Goal: Task Accomplishment & Management: Use online tool/utility

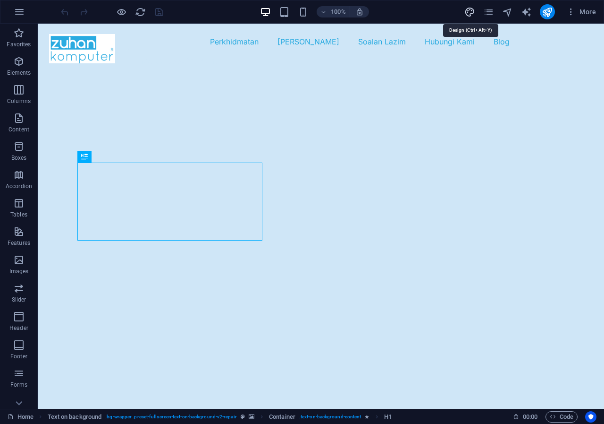
click at [0, 0] on icon "design" at bounding box center [0, 0] width 0 height 0
select select "700"
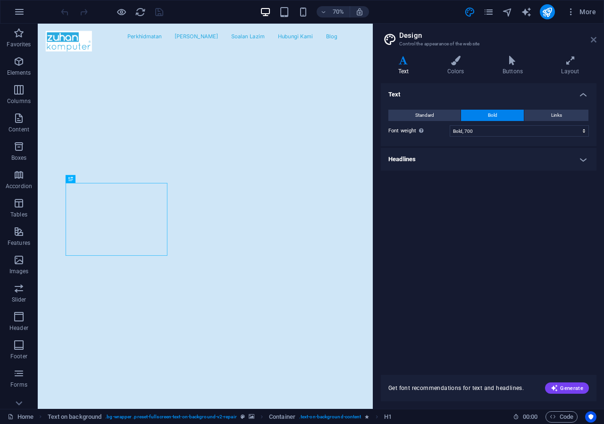
click at [596, 39] on icon at bounding box center [594, 40] width 6 height 8
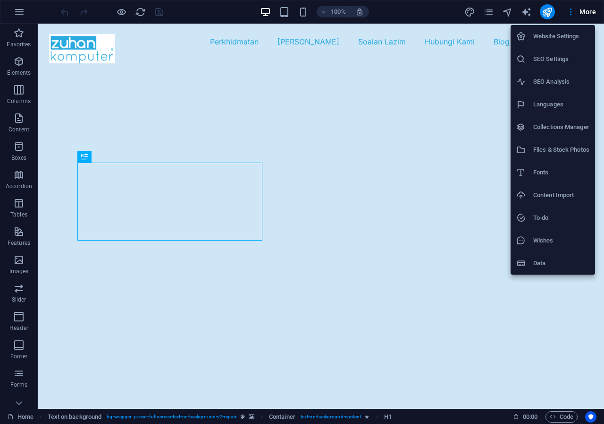
click at [20, 11] on div at bounding box center [302, 212] width 604 height 424
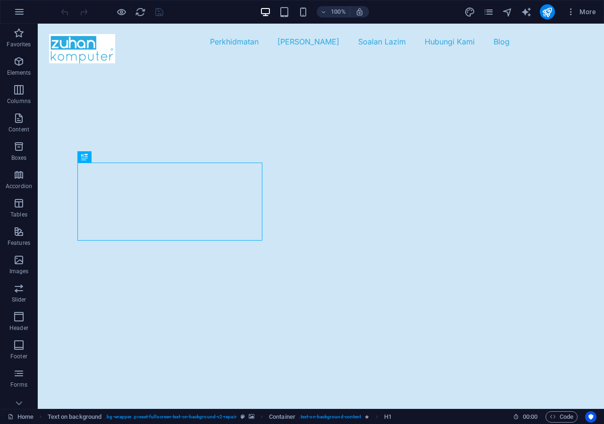
click at [19, 13] on icon "button" at bounding box center [19, 11] width 11 height 11
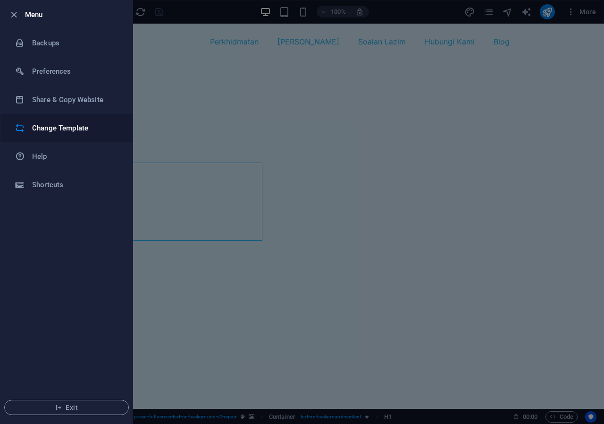
click at [53, 128] on h6 "Change Template" at bounding box center [75, 127] width 87 height 11
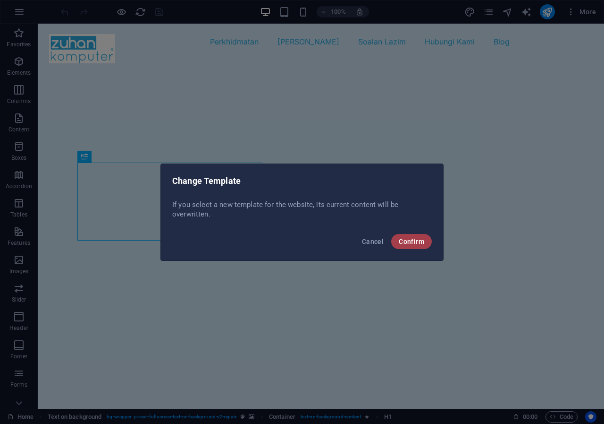
click at [413, 245] on span "Confirm" at bounding box center [411, 242] width 25 height 8
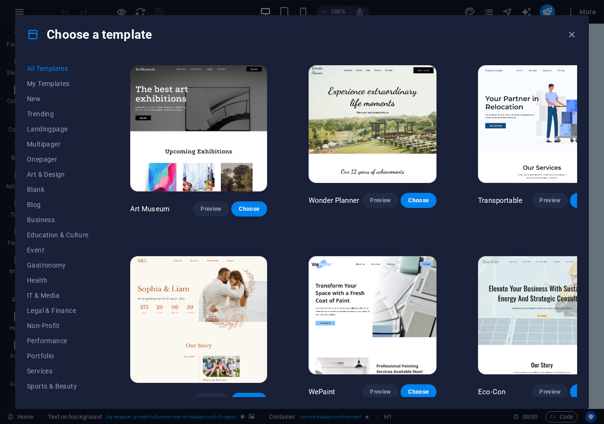
scroll to position [236, 0]
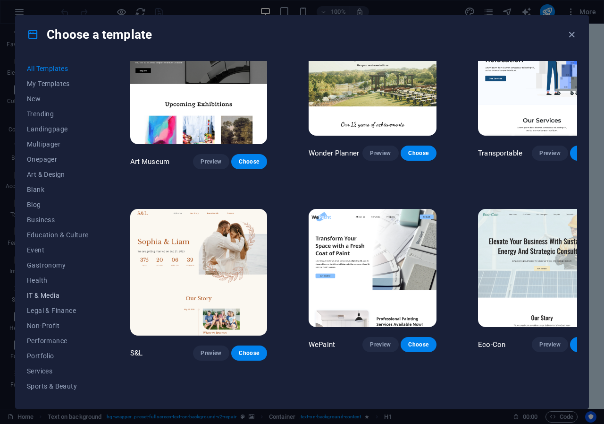
click at [49, 296] on span "IT & Media" at bounding box center [58, 295] width 62 height 8
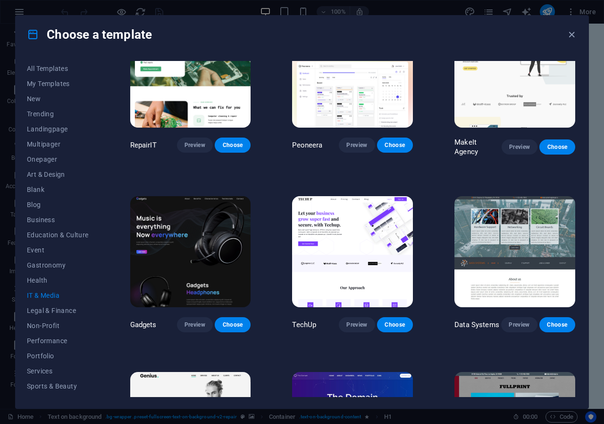
scroll to position [0, 0]
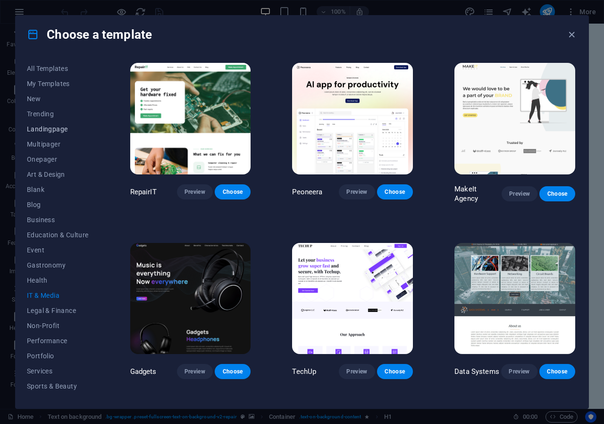
click at [61, 131] on span "Landingpage" at bounding box center [58, 129] width 62 height 8
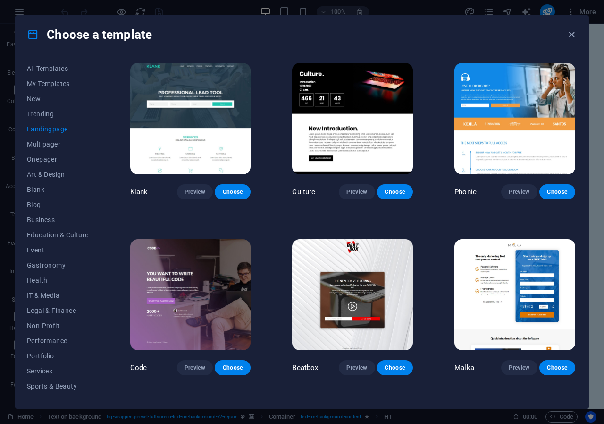
drag, startPoint x: 593, startPoint y: 60, endPoint x: 593, endPoint y: 78, distance: 17.5
click at [593, 78] on div "Choose a template All Templates My Templates New Trending Landingpage Multipage…" at bounding box center [302, 212] width 604 height 424
click at [603, 65] on div "Choose a template All Templates My Templates New Trending Landingpage Multipage…" at bounding box center [302, 212] width 604 height 424
drag, startPoint x: 600, startPoint y: 63, endPoint x: 603, endPoint y: 77, distance: 14.5
click at [600, 86] on div "Choose a template All Templates My Templates New Trending Landingpage Multipage…" at bounding box center [302, 212] width 604 height 424
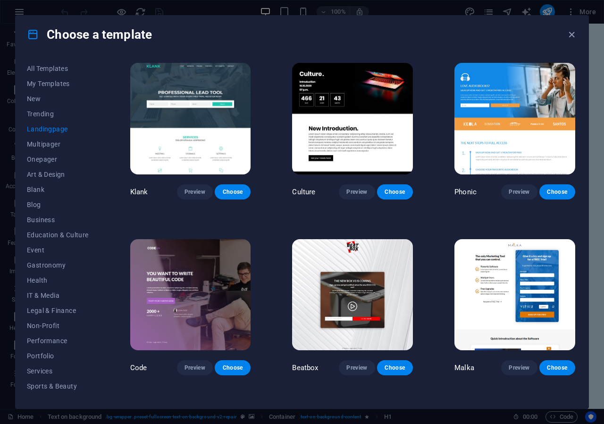
drag, startPoint x: 603, startPoint y: 63, endPoint x: 478, endPoint y: 207, distance: 190.4
click at [601, 94] on div "Choose a template All Templates My Templates New Trending Landingpage Multipage…" at bounding box center [302, 212] width 604 height 424
click at [355, 188] on span "Preview" at bounding box center [357, 192] width 21 height 8
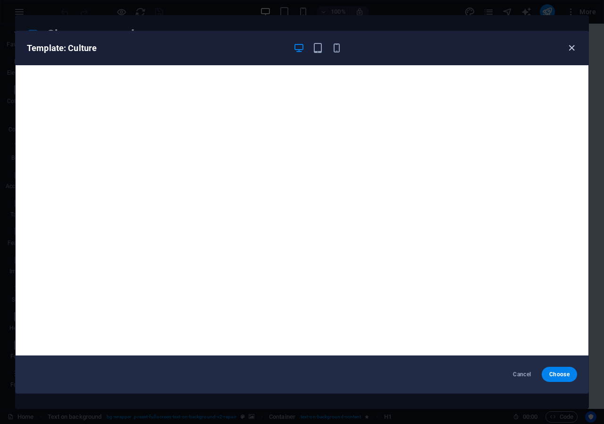
click at [575, 51] on icon "button" at bounding box center [572, 47] width 11 height 11
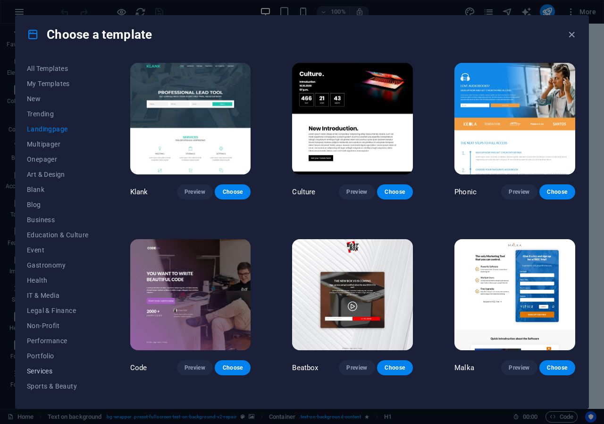
click at [35, 367] on span "Services" at bounding box center [58, 371] width 62 height 8
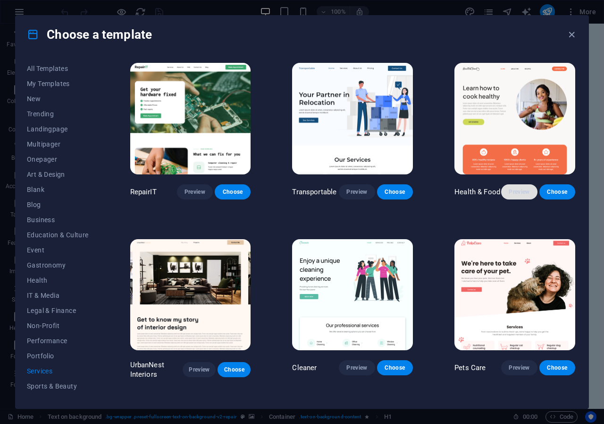
click at [516, 192] on span "Preview" at bounding box center [519, 192] width 21 height 8
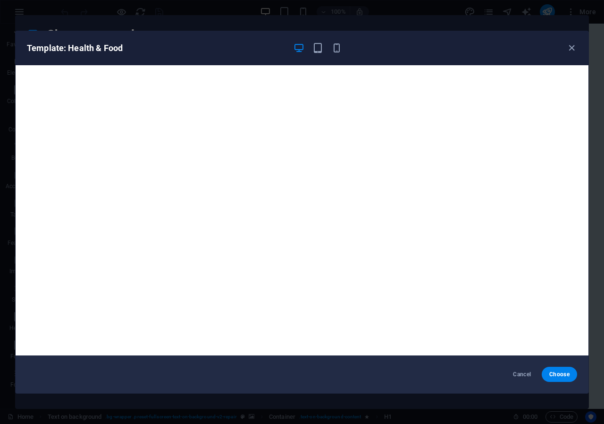
scroll to position [2, 0]
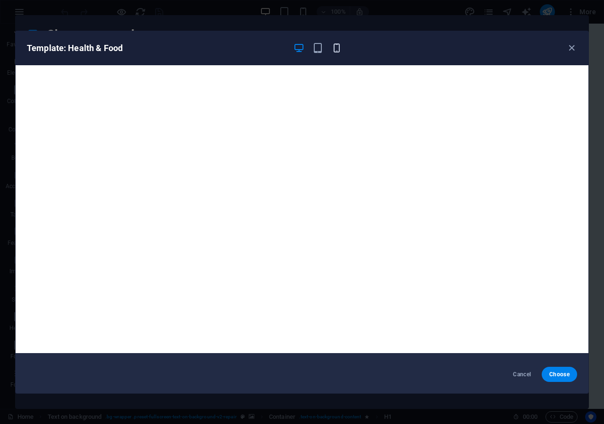
click at [336, 52] on icon "button" at bounding box center [336, 47] width 11 height 11
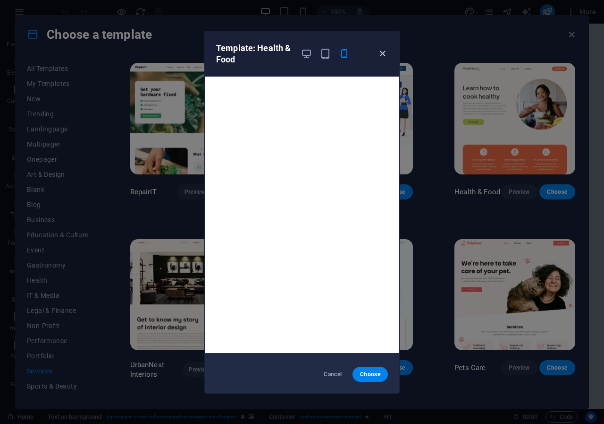
click at [384, 57] on icon "button" at bounding box center [382, 53] width 11 height 11
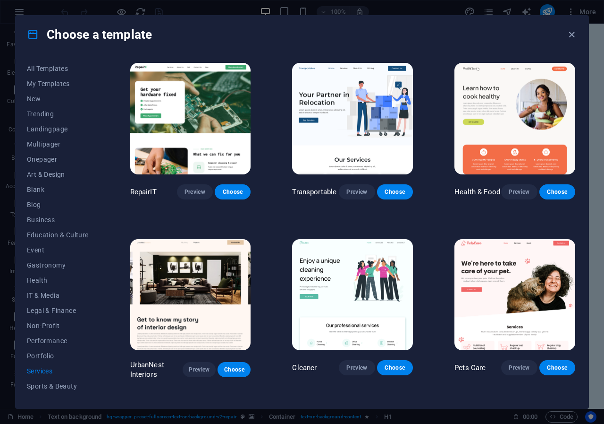
scroll to position [94, 0]
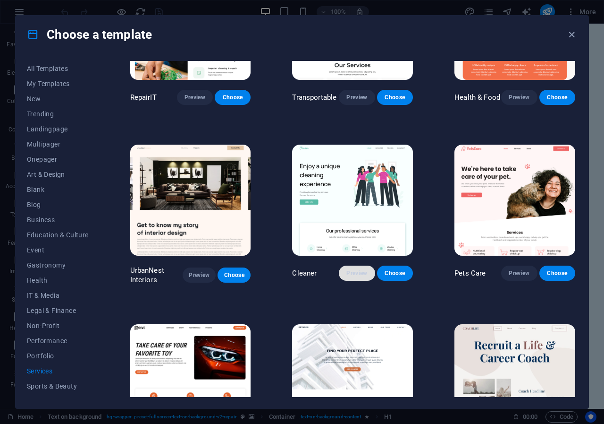
click at [356, 272] on span "Preview" at bounding box center [357, 273] width 21 height 8
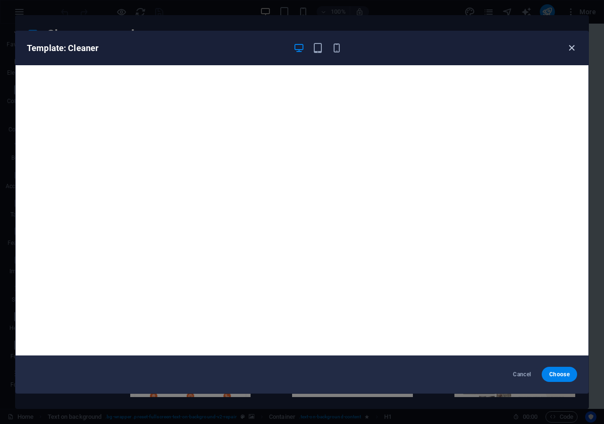
click at [573, 52] on icon "button" at bounding box center [572, 47] width 11 height 11
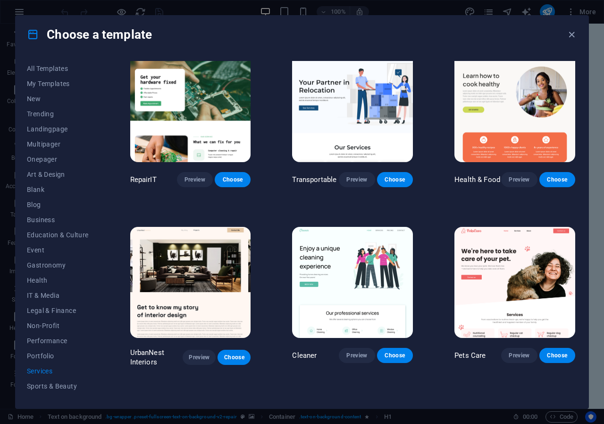
scroll to position [0, 0]
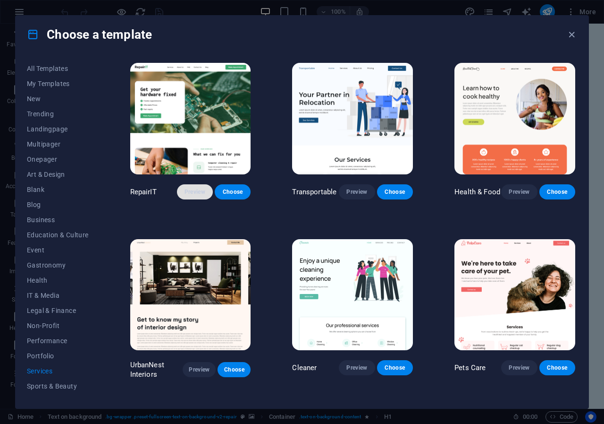
click at [198, 189] on span "Preview" at bounding box center [195, 192] width 21 height 8
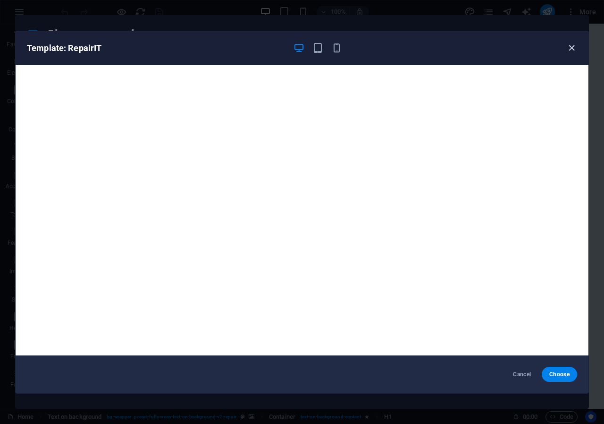
click at [569, 48] on icon "button" at bounding box center [572, 47] width 11 height 11
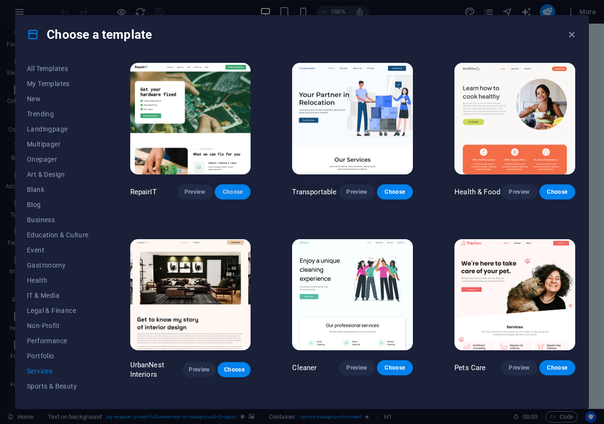
click at [233, 192] on span "Choose" at bounding box center [232, 192] width 21 height 8
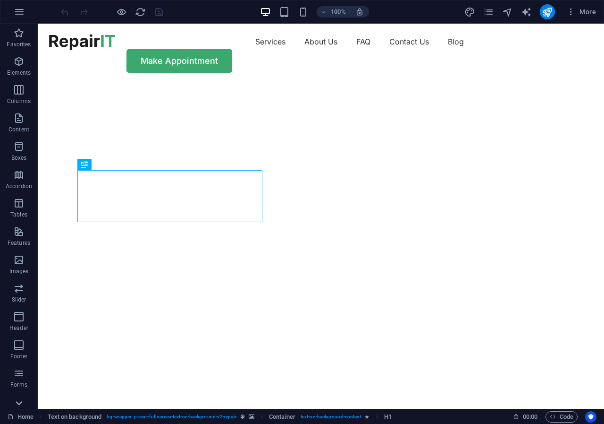
click at [21, 405] on icon at bounding box center [18, 402] width 13 height 13
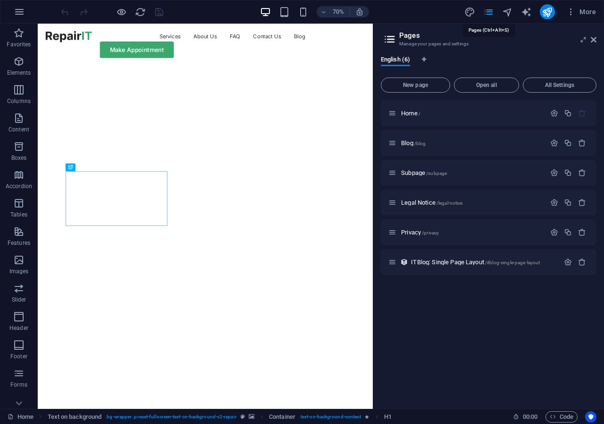
click at [592, 42] on icon at bounding box center [594, 40] width 6 height 8
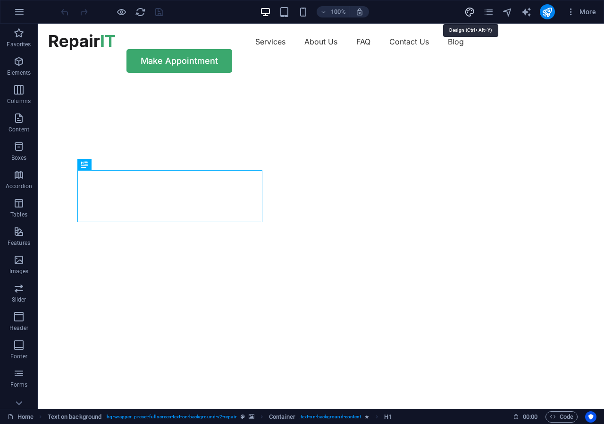
select select "px"
select select "400"
select select "px"
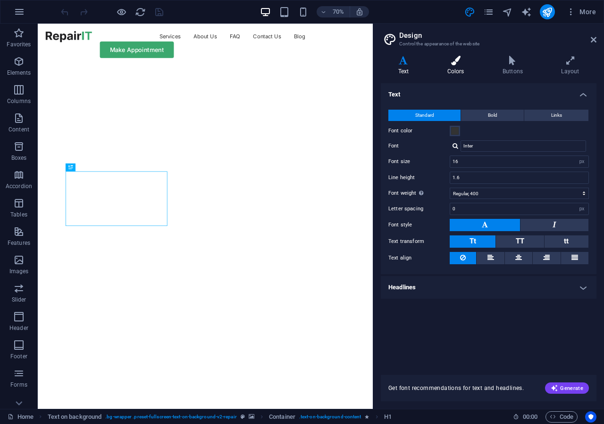
click at [456, 69] on h4 "Colors" at bounding box center [457, 66] width 55 height 20
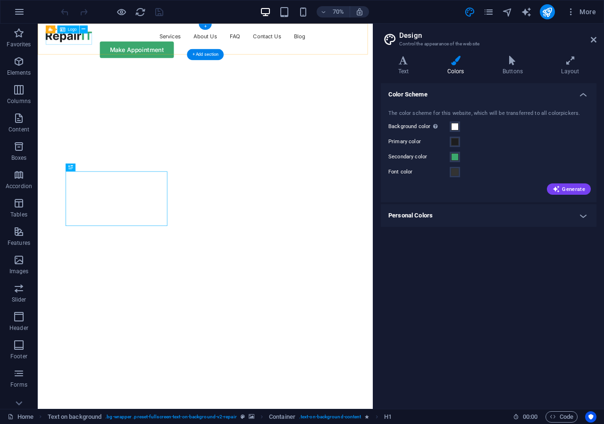
click at [100, 46] on div at bounding box center [82, 42] width 66 height 16
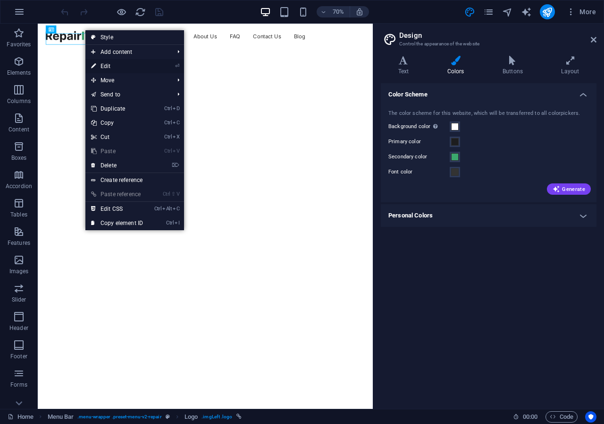
click at [103, 64] on link "⏎ Edit" at bounding box center [116, 66] width 63 height 14
select select "px"
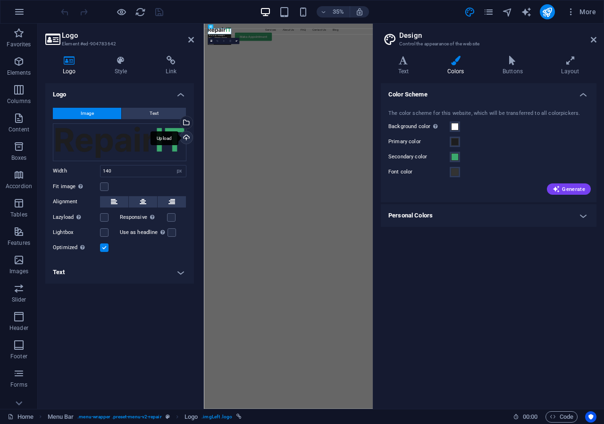
click at [188, 140] on div "Upload" at bounding box center [185, 138] width 14 height 14
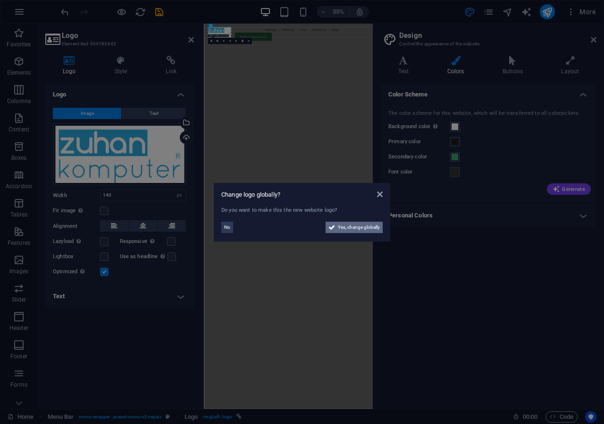
click at [342, 228] on span "Yes, change globally" at bounding box center [359, 226] width 42 height 11
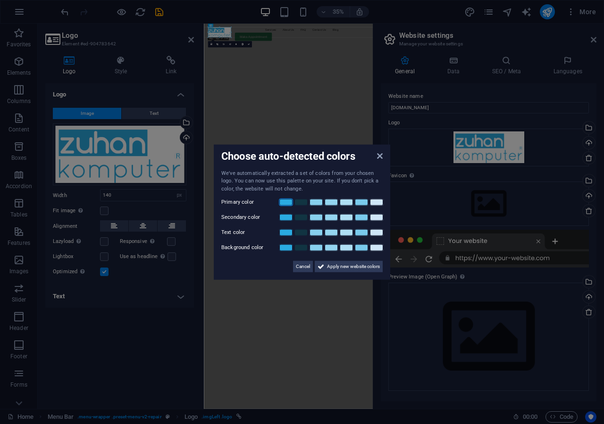
click at [289, 200] on link at bounding box center [286, 202] width 14 height 8
click at [380, 246] on link at bounding box center [377, 248] width 14 height 8
click at [359, 231] on link at bounding box center [362, 233] width 14 height 8
click at [375, 217] on link at bounding box center [377, 217] width 14 height 8
click at [360, 267] on span "Apply new website colors" at bounding box center [353, 266] width 53 height 11
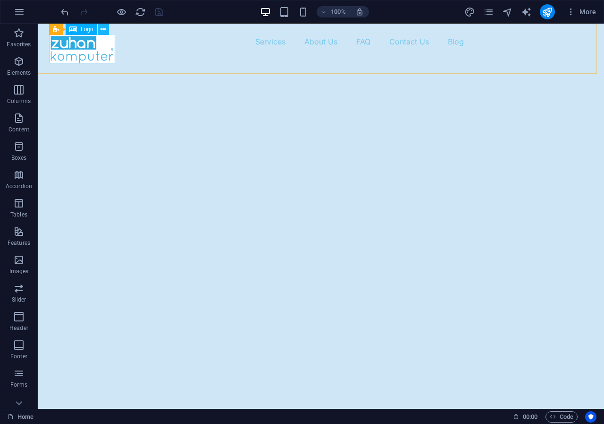
click at [0, 0] on span "More" at bounding box center [0, 0] width 0 height 0
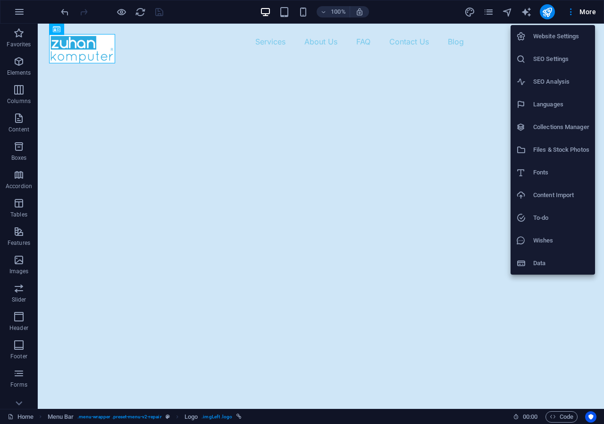
click at [467, 14] on div at bounding box center [302, 212] width 604 height 424
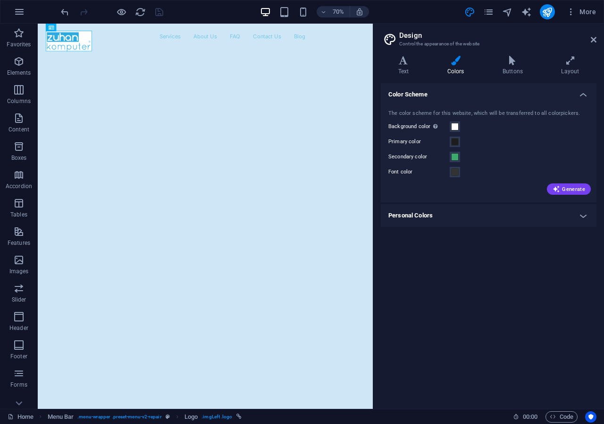
click at [457, 64] on icon at bounding box center [455, 60] width 51 height 9
click at [485, 214] on h4 "Personal Colors" at bounding box center [489, 215] width 216 height 23
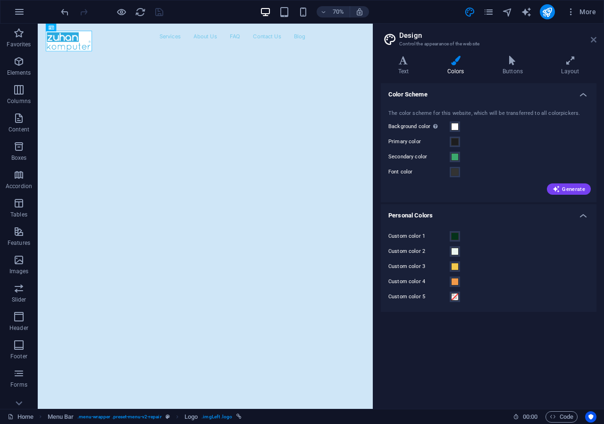
drag, startPoint x: 592, startPoint y: 42, endPoint x: 546, endPoint y: 27, distance: 48.4
click at [592, 42] on icon at bounding box center [594, 40] width 6 height 8
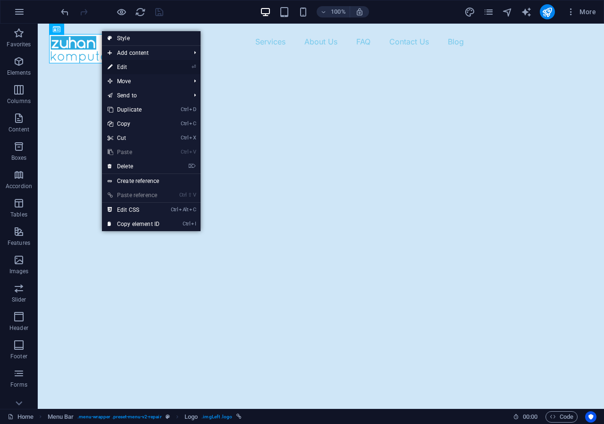
click at [142, 66] on link "⏎ Edit" at bounding box center [133, 67] width 63 height 14
select select "px"
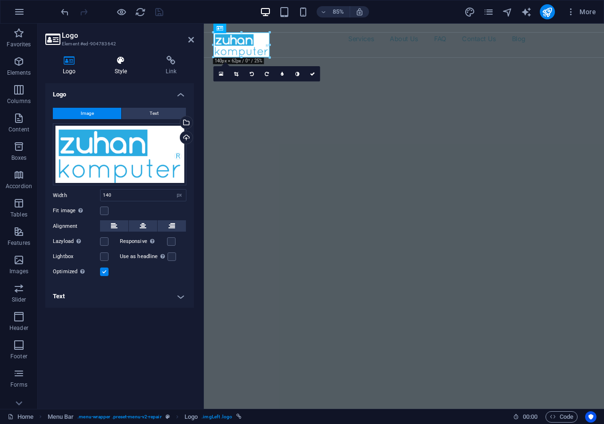
click at [124, 61] on icon at bounding box center [121, 60] width 48 height 9
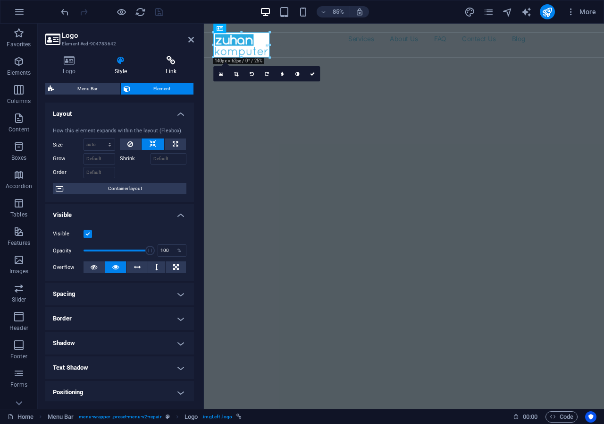
click at [174, 63] on icon at bounding box center [171, 60] width 46 height 9
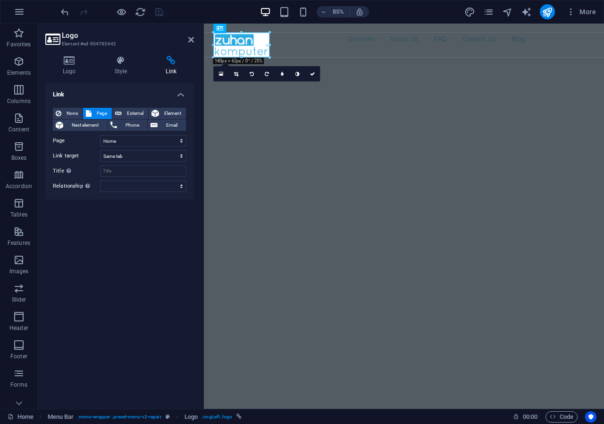
click at [0, 0] on div "More" at bounding box center [0, 0] width 0 height 0
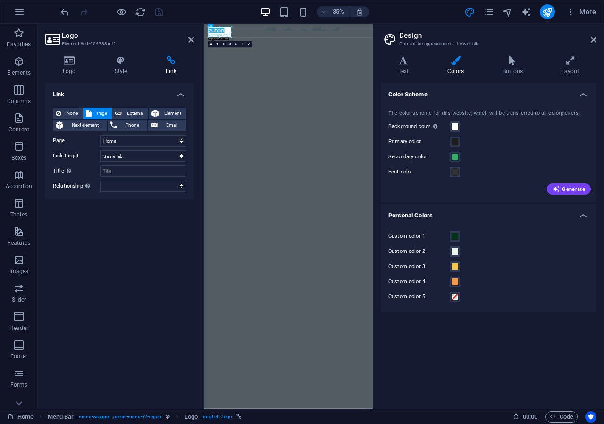
click at [598, 39] on aside "Design Control the appearance of the website Variants Text Colors Buttons Layou…" at bounding box center [488, 216] width 231 height 385
click at [594, 40] on icon at bounding box center [594, 40] width 6 height 8
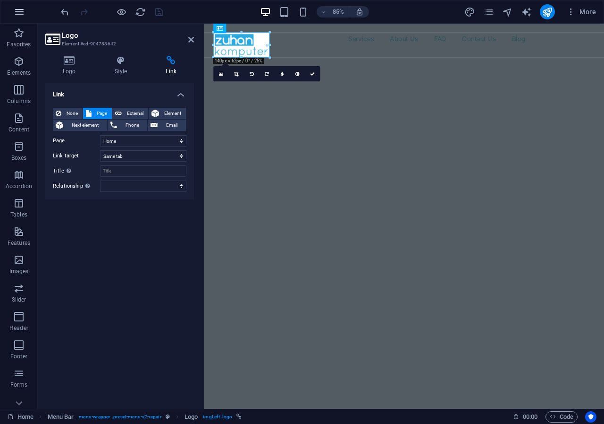
click at [0, 0] on icon "button" at bounding box center [0, 0] width 0 height 0
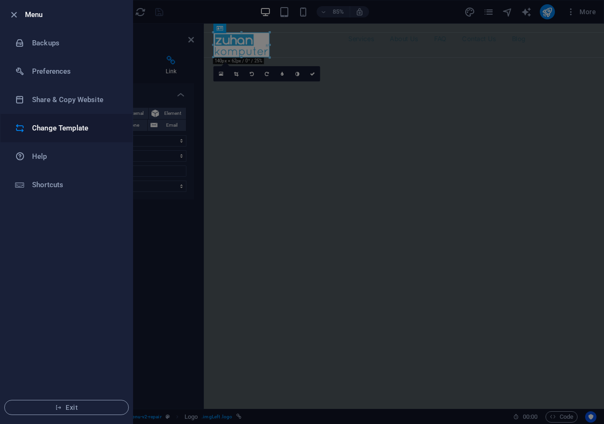
click at [45, 130] on h6 "Change Template" at bounding box center [75, 127] width 87 height 11
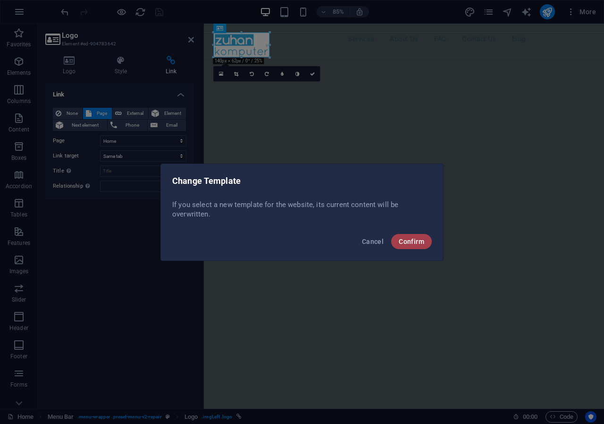
click at [419, 240] on span "Confirm" at bounding box center [411, 242] width 25 height 8
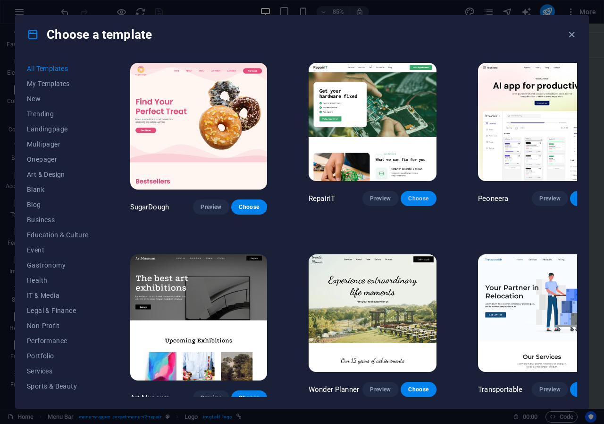
click at [408, 195] on span "Choose" at bounding box center [418, 199] width 21 height 8
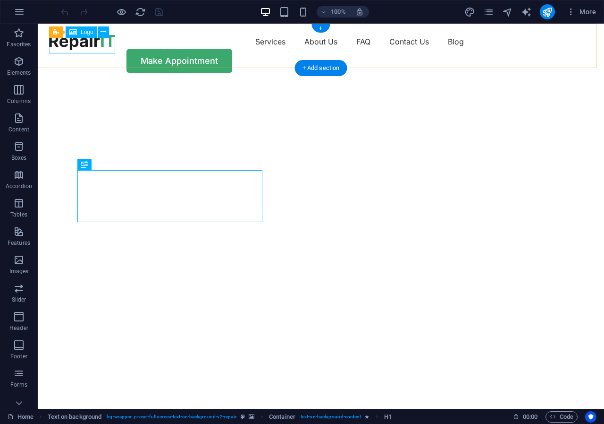
click at [87, 50] on div at bounding box center [82, 42] width 66 height 16
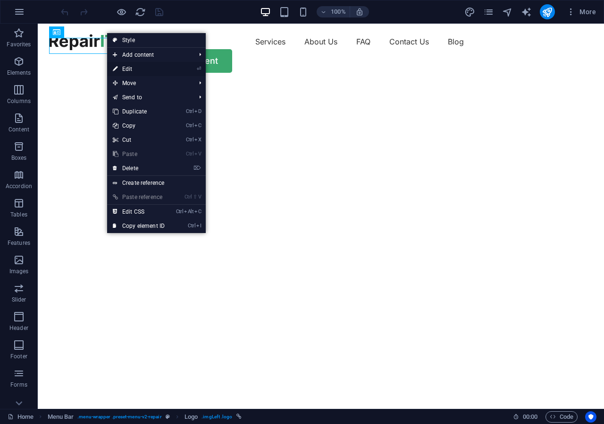
click at [0, 0] on link "⏎ Edit" at bounding box center [0, 0] width 0 height 0
select select "px"
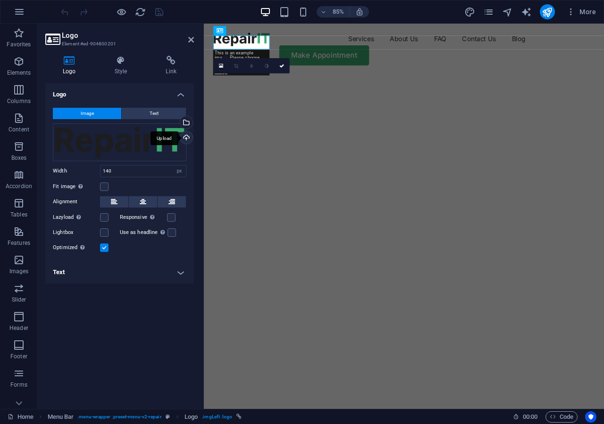
click at [188, 139] on div "Upload" at bounding box center [185, 138] width 14 height 14
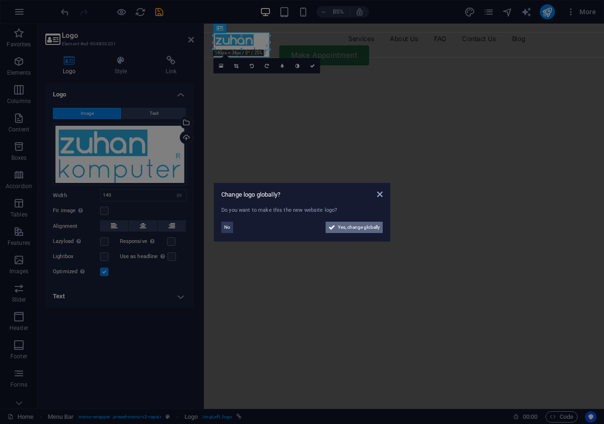
click at [350, 229] on span "Yes, change globally" at bounding box center [359, 226] width 42 height 11
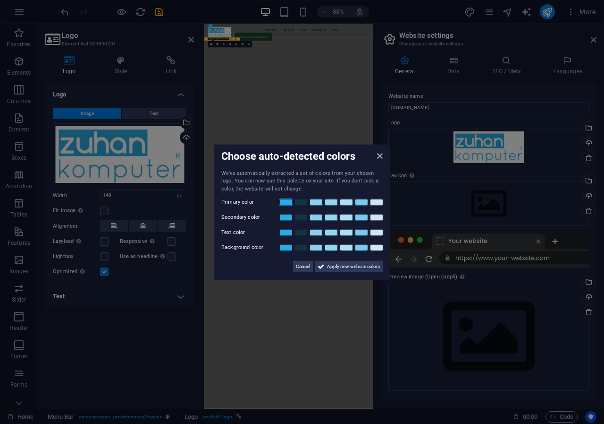
click at [284, 203] on link at bounding box center [286, 202] width 14 height 8
click at [376, 219] on link at bounding box center [377, 217] width 14 height 8
click at [376, 232] on link at bounding box center [377, 233] width 14 height 8
click at [376, 247] on link at bounding box center [377, 248] width 14 height 8
click at [336, 269] on span "Apply new website colors" at bounding box center [353, 266] width 53 height 11
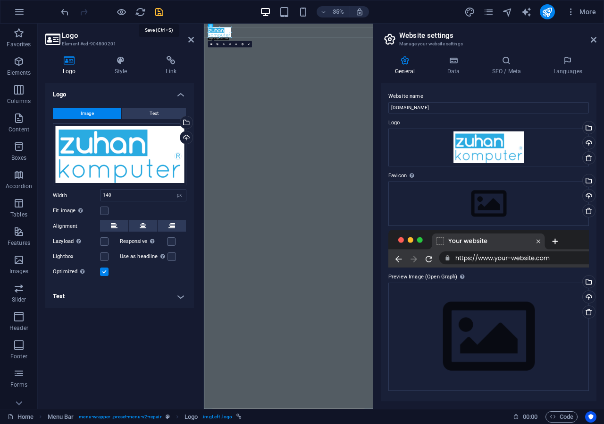
click at [0, 0] on icon "save" at bounding box center [0, 0] width 0 height 0
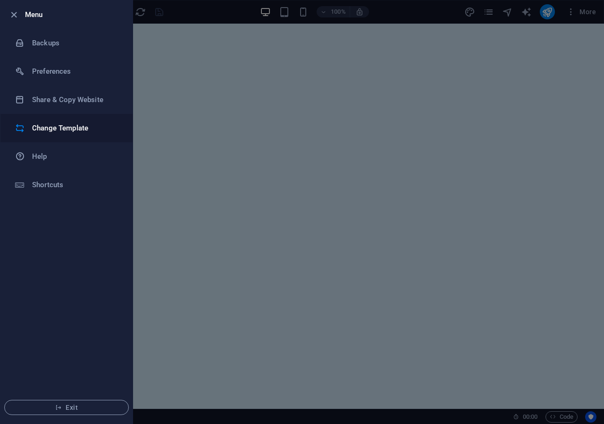
click at [56, 132] on h6 "Change Template" at bounding box center [75, 127] width 87 height 11
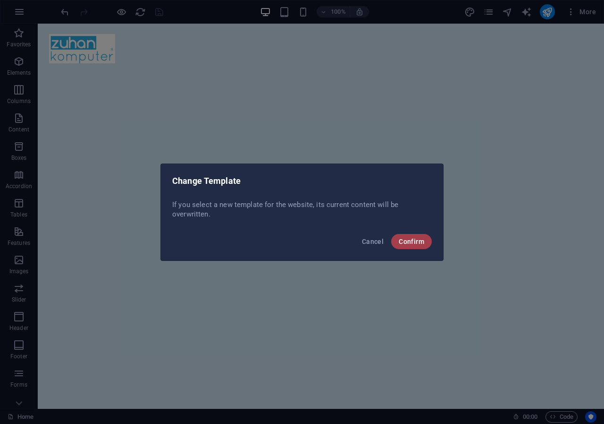
click at [408, 243] on span "Confirm" at bounding box center [411, 242] width 25 height 8
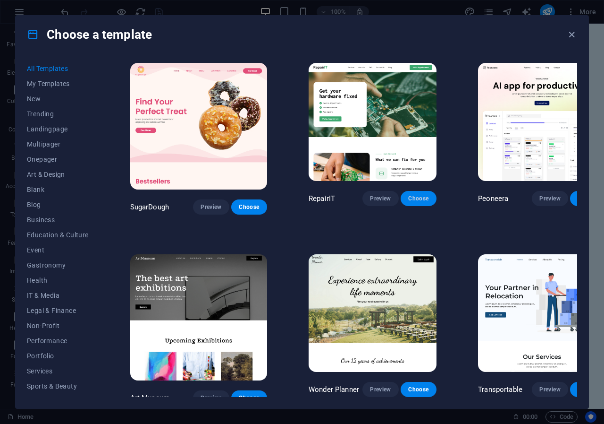
click at [401, 191] on button "Choose" at bounding box center [419, 198] width 36 height 15
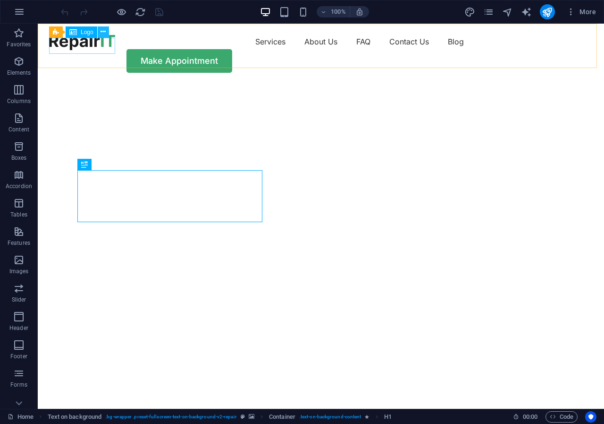
click at [0, 0] on icon at bounding box center [0, 0] width 0 height 0
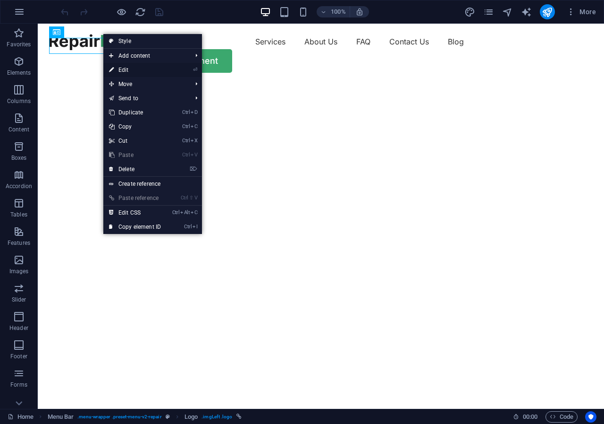
select select "px"
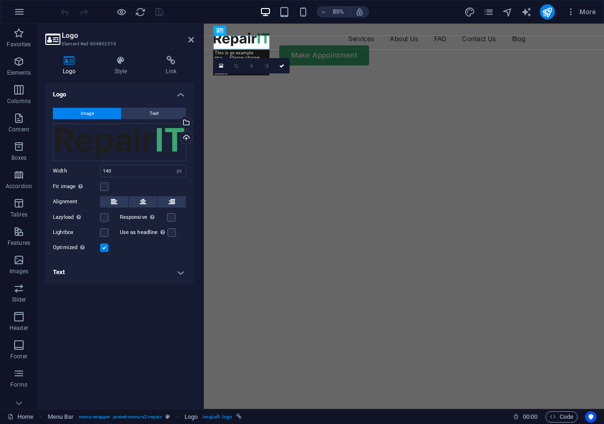
click at [124, 276] on h4 "Text" at bounding box center [119, 272] width 149 height 23
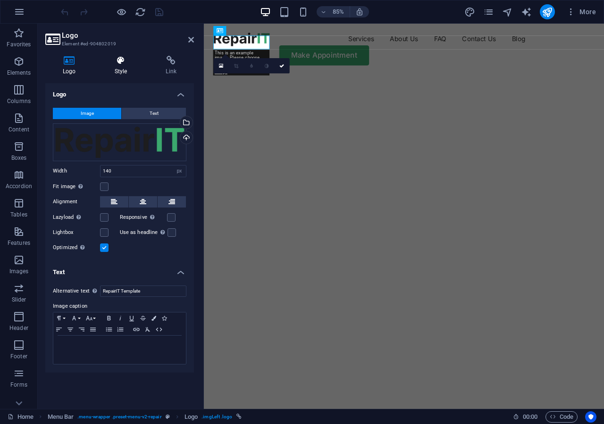
click at [125, 67] on h4 "Style" at bounding box center [122, 66] width 51 height 20
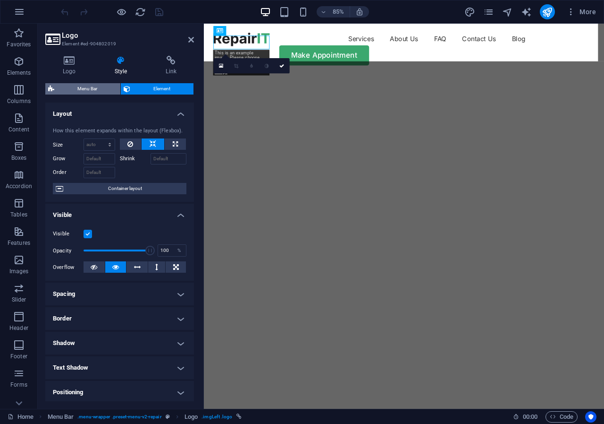
click at [102, 90] on span "Menu Bar" at bounding box center [87, 88] width 60 height 11
select select "rem"
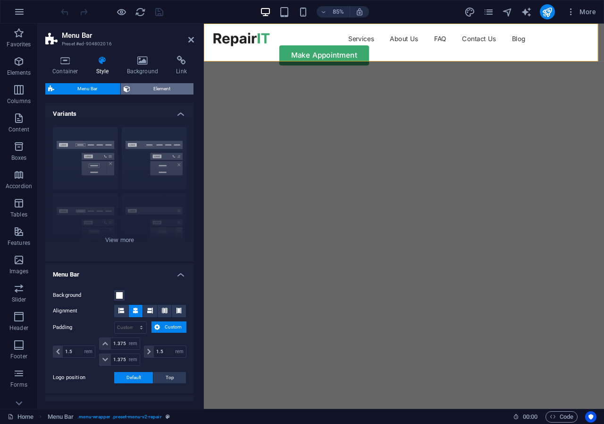
click at [156, 88] on span "Element" at bounding box center [162, 88] width 58 height 11
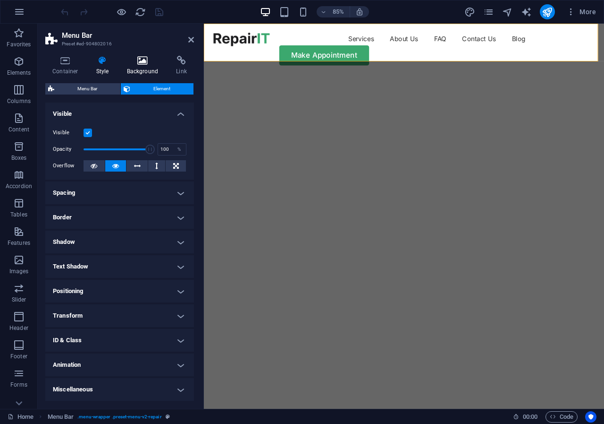
click at [145, 61] on icon at bounding box center [143, 60] width 46 height 9
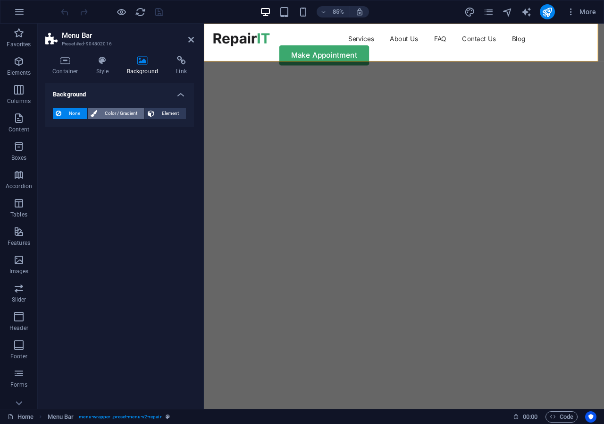
click at [129, 114] on span "Color / Gradient" at bounding box center [121, 113] width 42 height 11
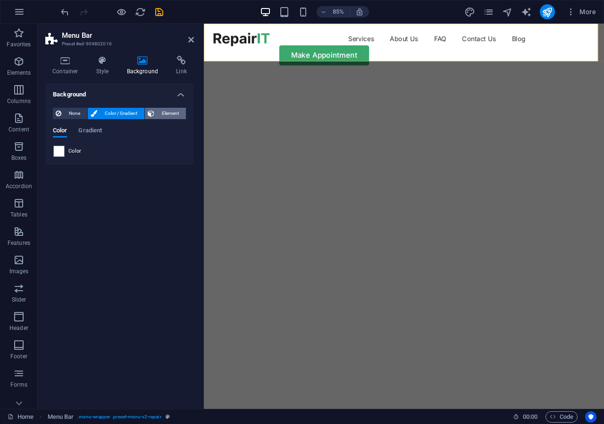
click at [169, 113] on span "Element" at bounding box center [170, 113] width 26 height 11
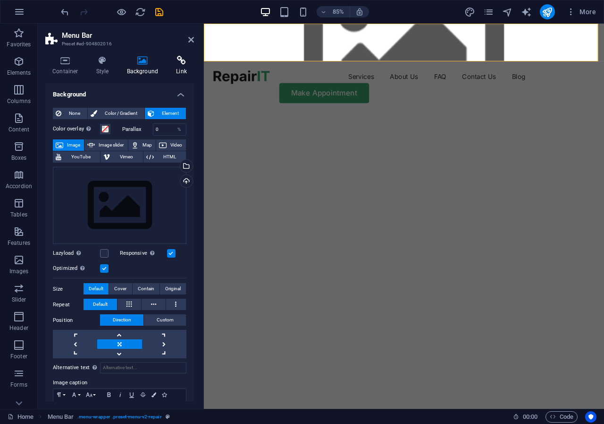
click at [183, 61] on icon at bounding box center [181, 60] width 25 height 9
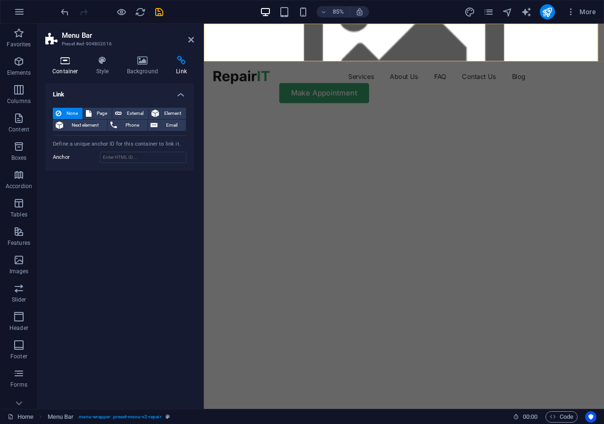
click at [62, 70] on h4 "Container" at bounding box center [67, 66] width 44 height 20
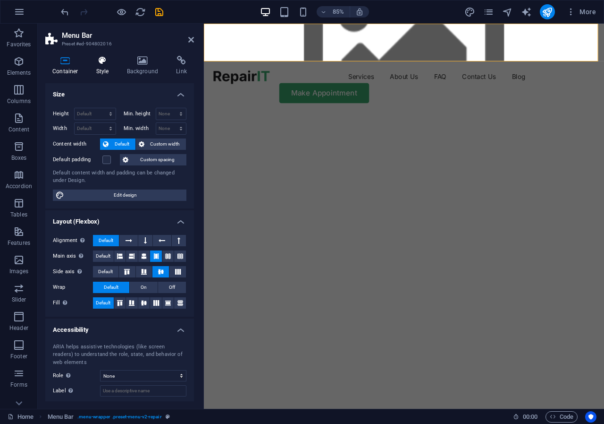
click at [102, 71] on h4 "Style" at bounding box center [104, 66] width 31 height 20
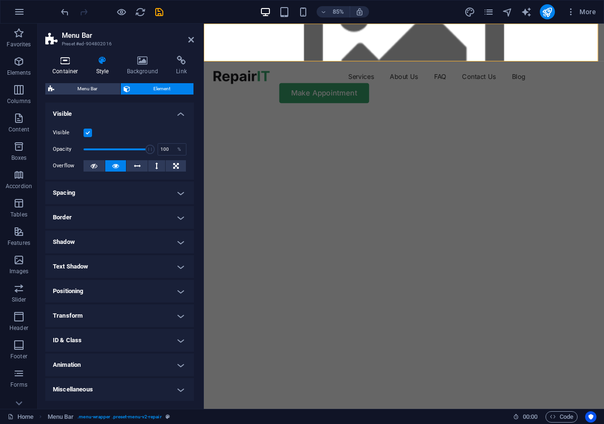
click at [64, 63] on icon at bounding box center [65, 60] width 40 height 9
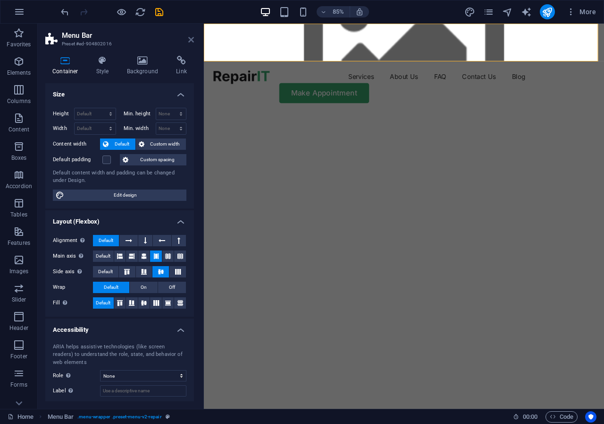
click at [192, 40] on icon at bounding box center [191, 40] width 6 height 8
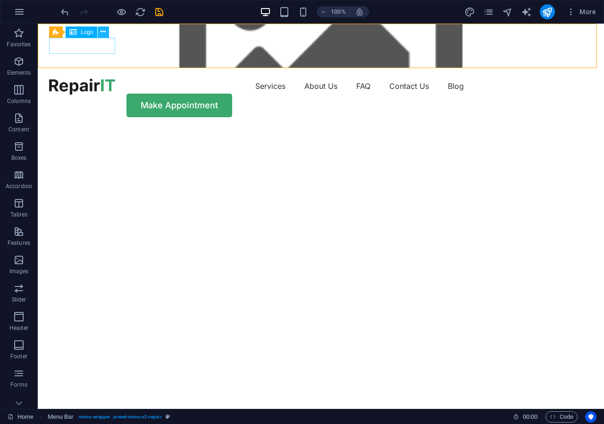
click at [0, 0] on icon at bounding box center [0, 0] width 0 height 0
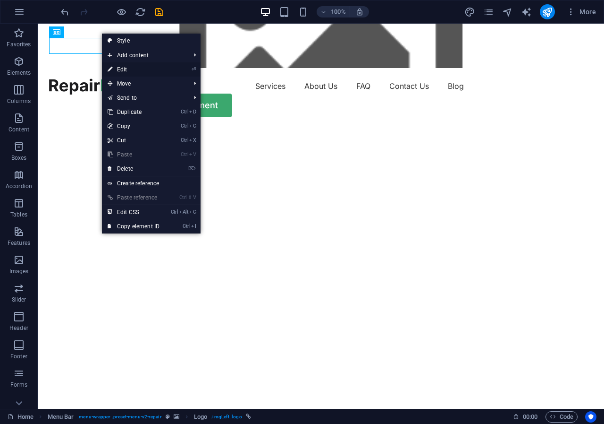
click at [122, 67] on link "⏎ Edit" at bounding box center [133, 69] width 63 height 14
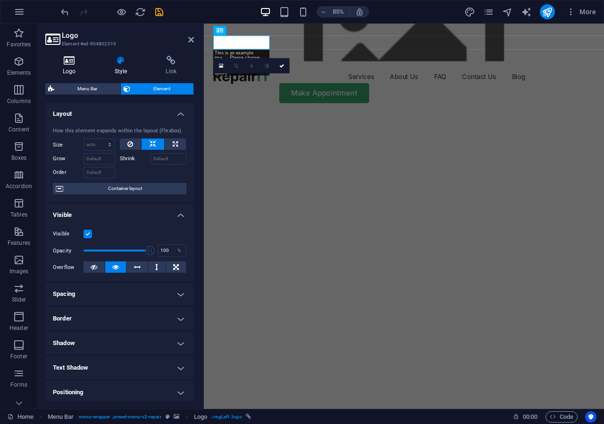
click at [70, 64] on icon at bounding box center [69, 60] width 48 height 9
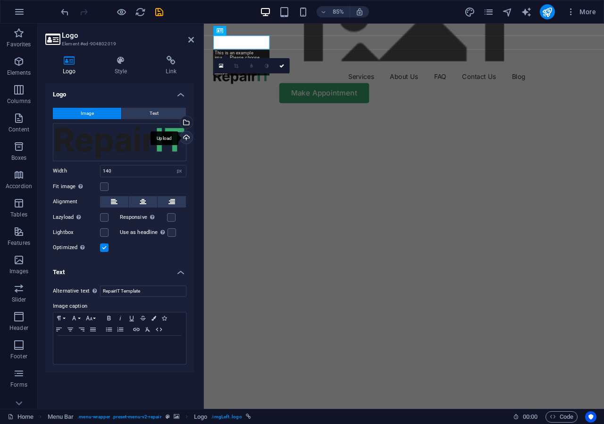
click at [188, 138] on div "Upload" at bounding box center [185, 138] width 14 height 14
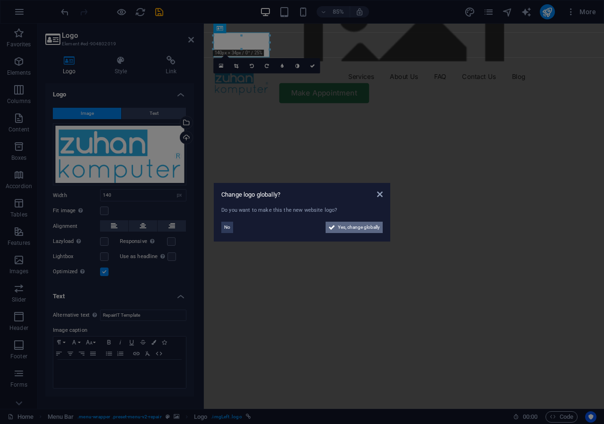
click at [352, 227] on span "Yes, change globally" at bounding box center [359, 226] width 42 height 11
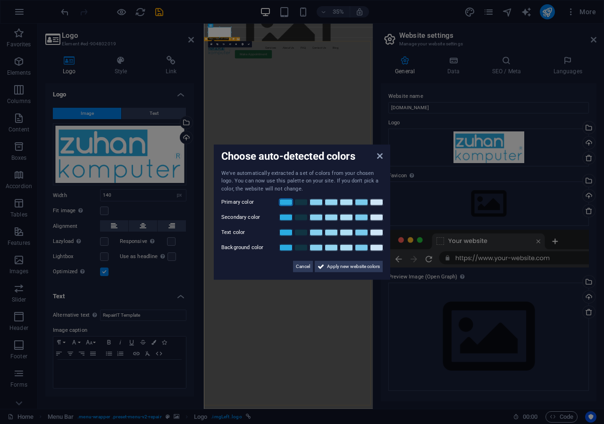
click at [283, 202] on link at bounding box center [286, 202] width 14 height 8
click at [283, 234] on link at bounding box center [286, 233] width 14 height 8
click at [284, 217] on link at bounding box center [286, 217] width 14 height 8
click at [286, 246] on link at bounding box center [286, 248] width 14 height 8
drag, startPoint x: 329, startPoint y: 267, endPoint x: 356, endPoint y: 723, distance: 456.9
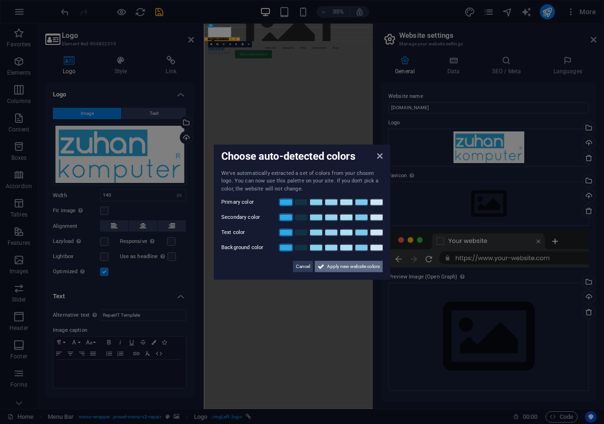
click at [329, 267] on span "Apply new website colors" at bounding box center [353, 266] width 53 height 11
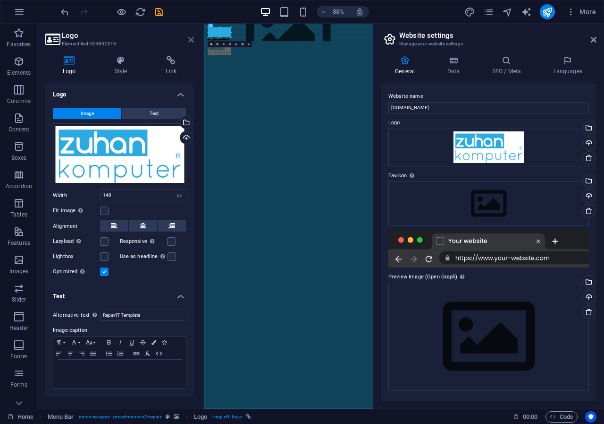
click at [191, 40] on icon at bounding box center [191, 40] width 6 height 8
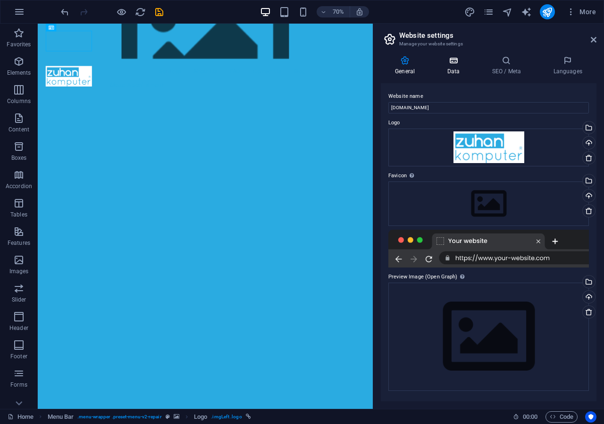
drag, startPoint x: 451, startPoint y: 70, endPoint x: 466, endPoint y: 75, distance: 14.9
click at [452, 70] on h4 "Data" at bounding box center [455, 66] width 45 height 20
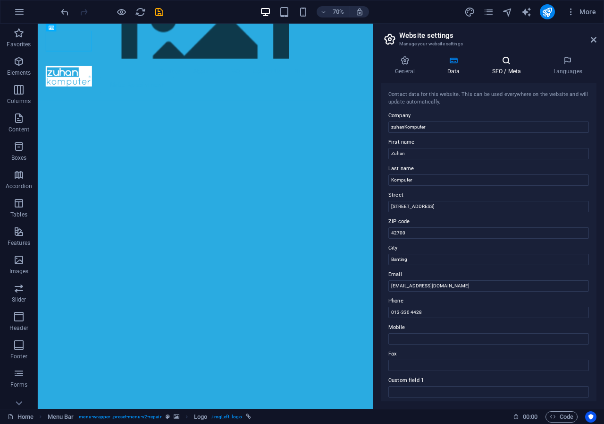
click at [509, 68] on h4 "SEO / Meta" at bounding box center [508, 66] width 61 height 20
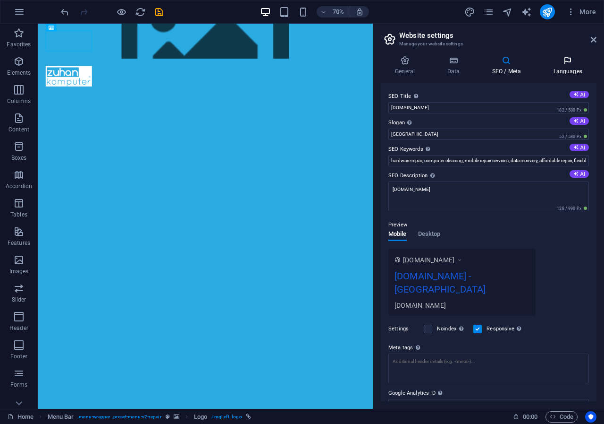
click at [567, 68] on h4 "Languages" at bounding box center [568, 66] width 58 height 20
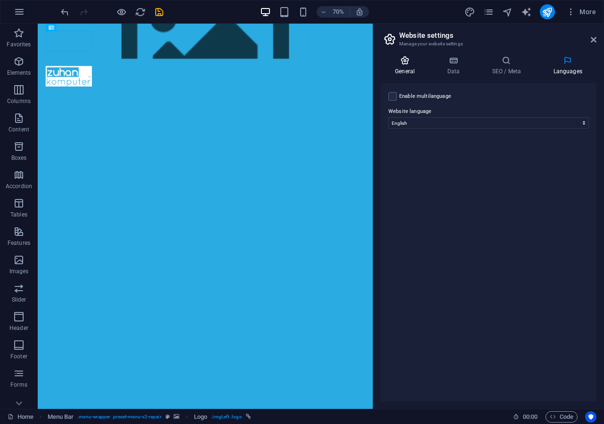
click at [404, 70] on h4 "General" at bounding box center [407, 66] width 52 height 20
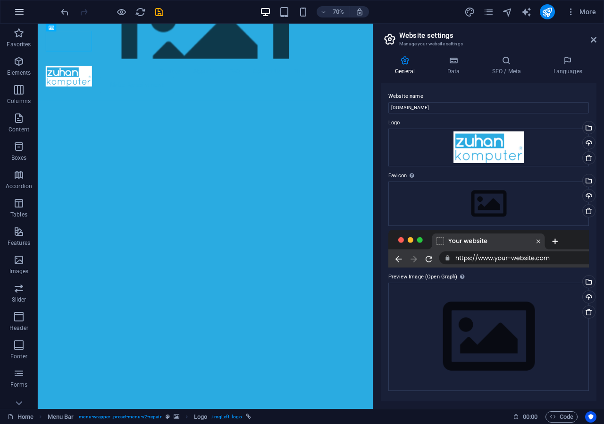
click at [0, 0] on icon "button" at bounding box center [0, 0] width 0 height 0
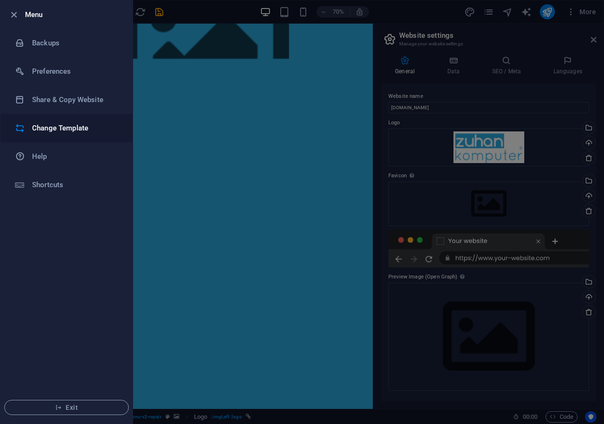
click at [43, 131] on h6 "Change Template" at bounding box center [75, 127] width 87 height 11
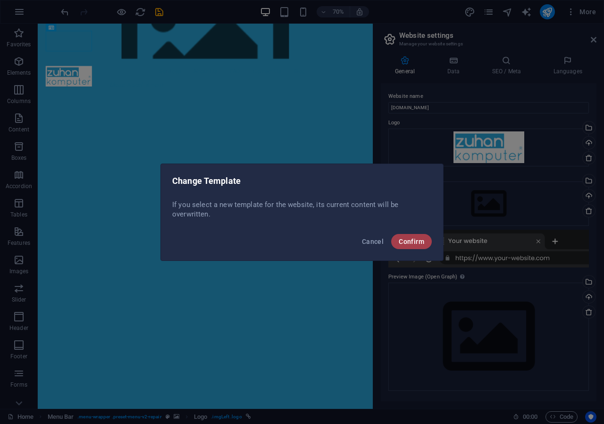
click at [401, 242] on span "Confirm" at bounding box center [411, 242] width 25 height 8
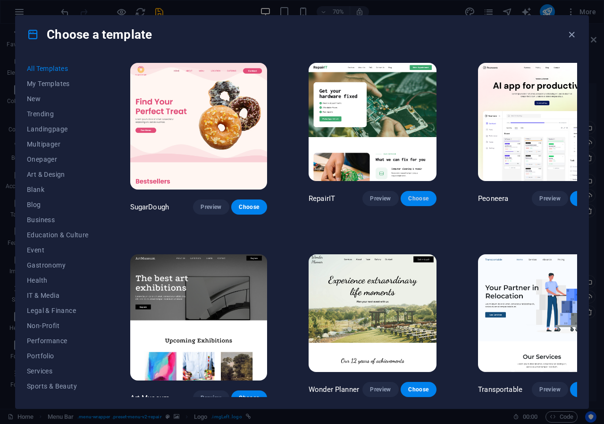
click at [408, 195] on span "Choose" at bounding box center [418, 199] width 21 height 8
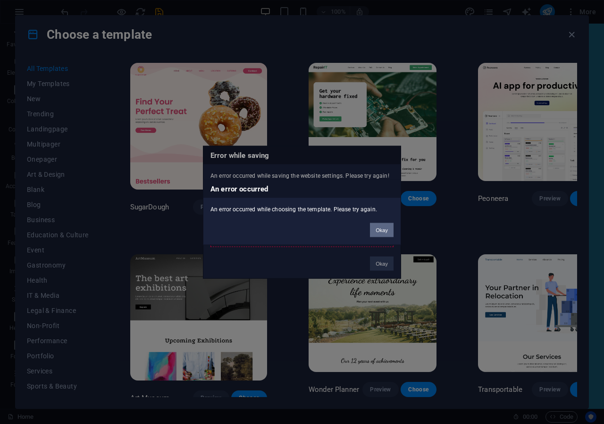
click at [381, 232] on button "Okay" at bounding box center [382, 229] width 24 height 14
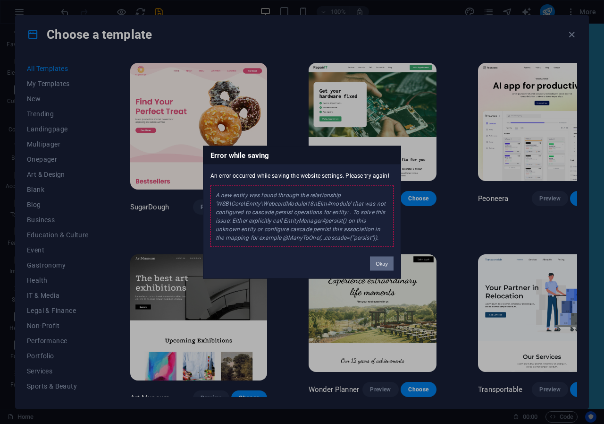
click at [375, 262] on button "Okay" at bounding box center [382, 263] width 24 height 14
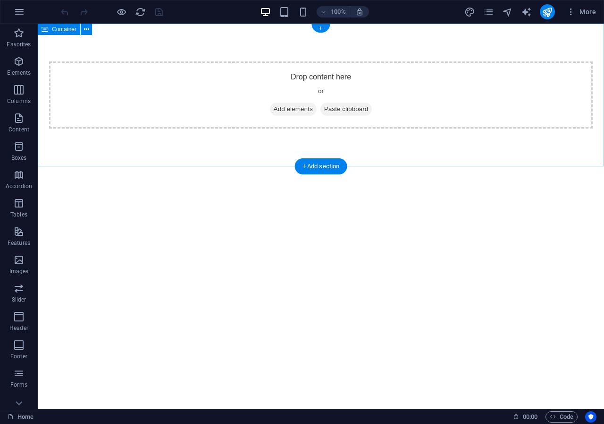
click at [164, 107] on div "Drop content here or Add elements Paste clipboard" at bounding box center [321, 94] width 544 height 67
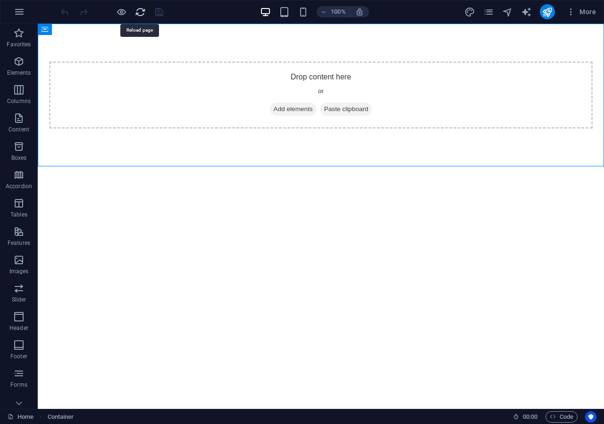
click at [140, 17] on icon "reload" at bounding box center [140, 12] width 11 height 11
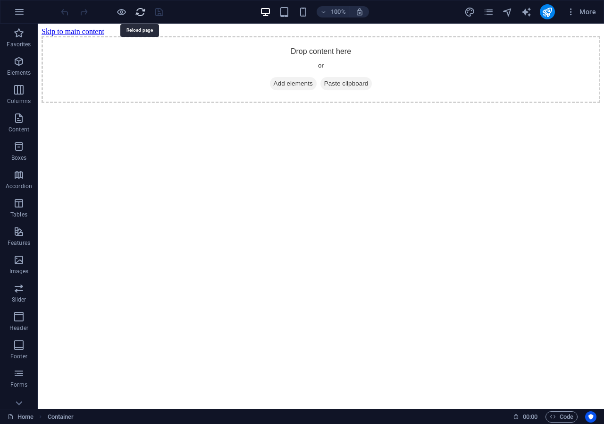
click at [141, 12] on icon "reload" at bounding box center [140, 12] width 11 height 11
click at [18, 17] on icon "button" at bounding box center [19, 11] width 11 height 11
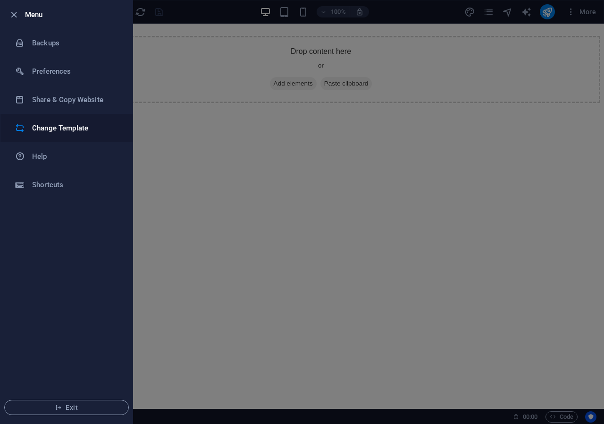
click at [64, 129] on h6 "Change Template" at bounding box center [75, 127] width 87 height 11
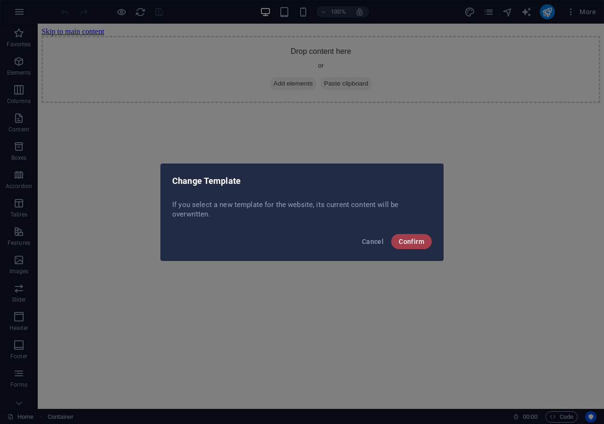
click at [410, 244] on span "Confirm" at bounding box center [411, 242] width 25 height 8
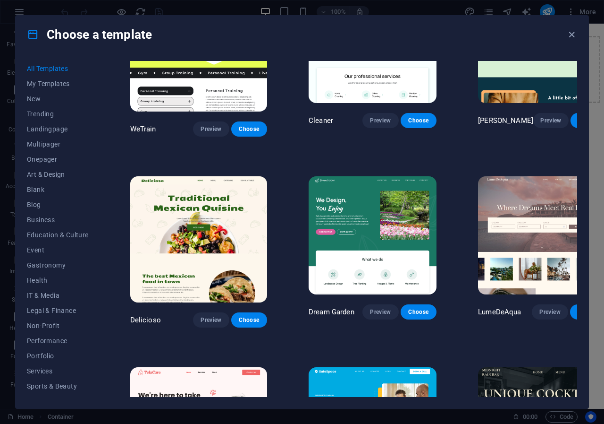
scroll to position [1417, 0]
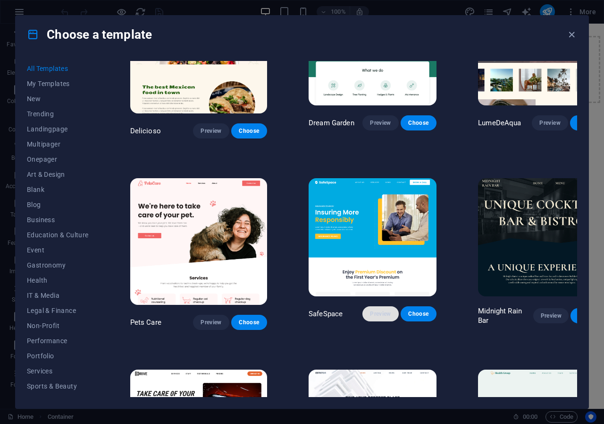
click at [370, 310] on span "Preview" at bounding box center [380, 314] width 21 height 8
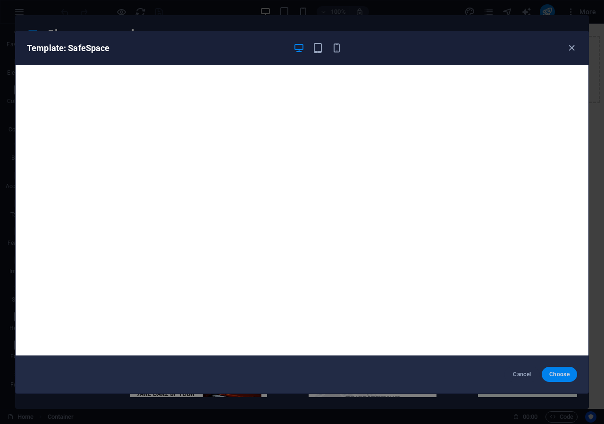
click at [560, 372] on span "Choose" at bounding box center [560, 374] width 20 height 8
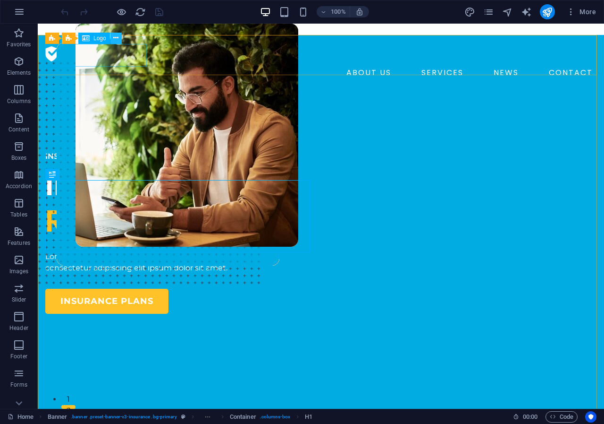
click at [0, 0] on icon at bounding box center [0, 0] width 0 height 0
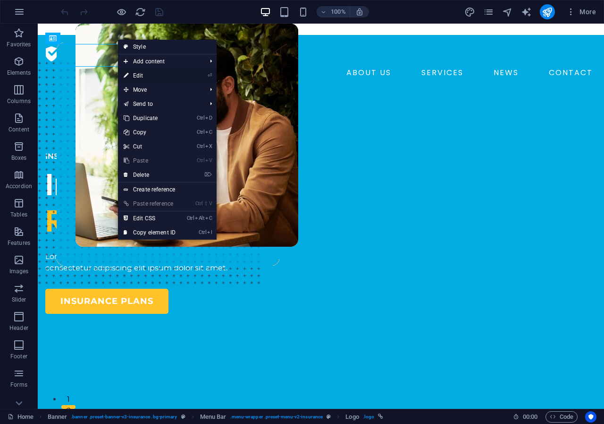
click at [0, 0] on link "⏎ Edit" at bounding box center [0, 0] width 0 height 0
select select "px"
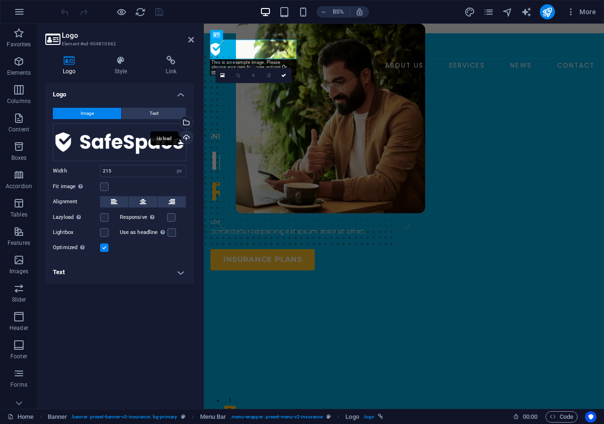
click at [186, 138] on div "Upload" at bounding box center [185, 138] width 14 height 14
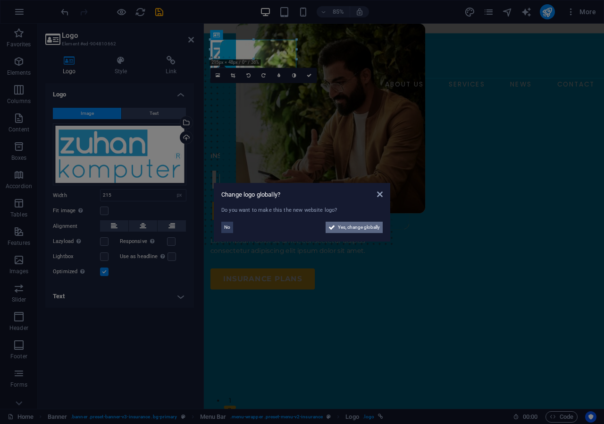
drag, startPoint x: 339, startPoint y: 225, endPoint x: 403, endPoint y: 390, distance: 176.6
click at [339, 225] on span "Yes, change globally" at bounding box center [359, 226] width 42 height 11
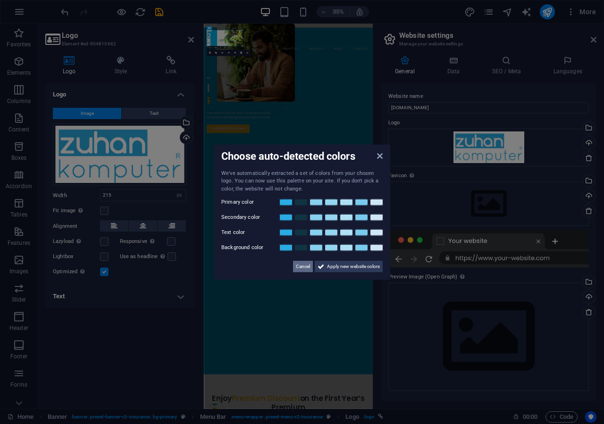
click at [304, 265] on span "Cancel" at bounding box center [303, 266] width 14 height 11
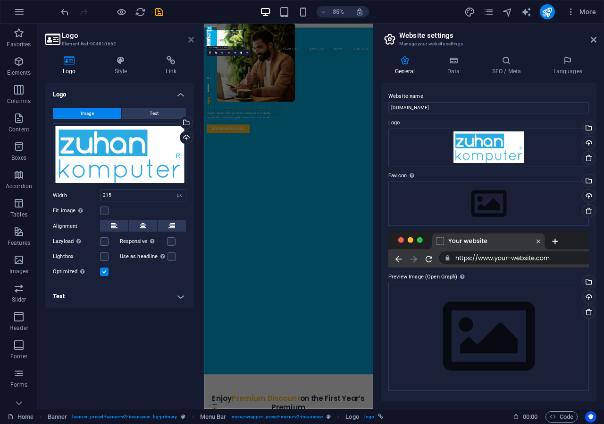
click at [189, 42] on icon at bounding box center [191, 40] width 6 height 8
